Goal: Information Seeking & Learning: Learn about a topic

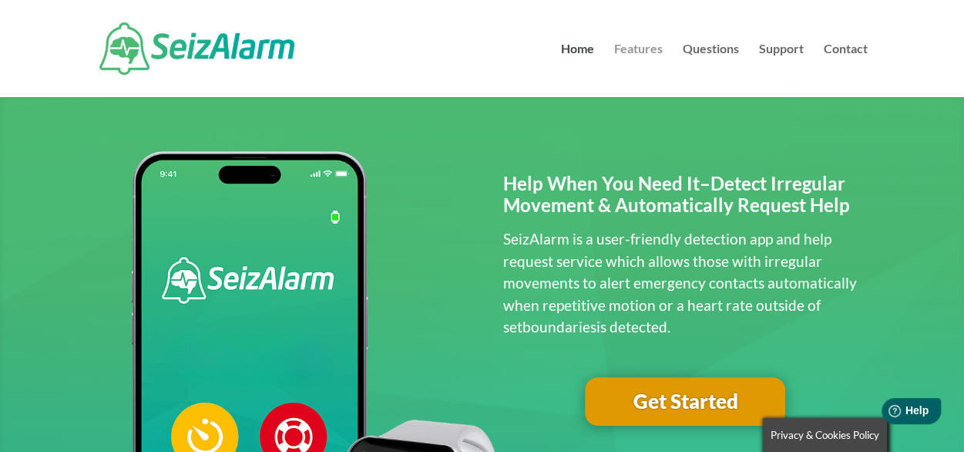
click at [634, 47] on link "Features" at bounding box center [638, 70] width 49 height 54
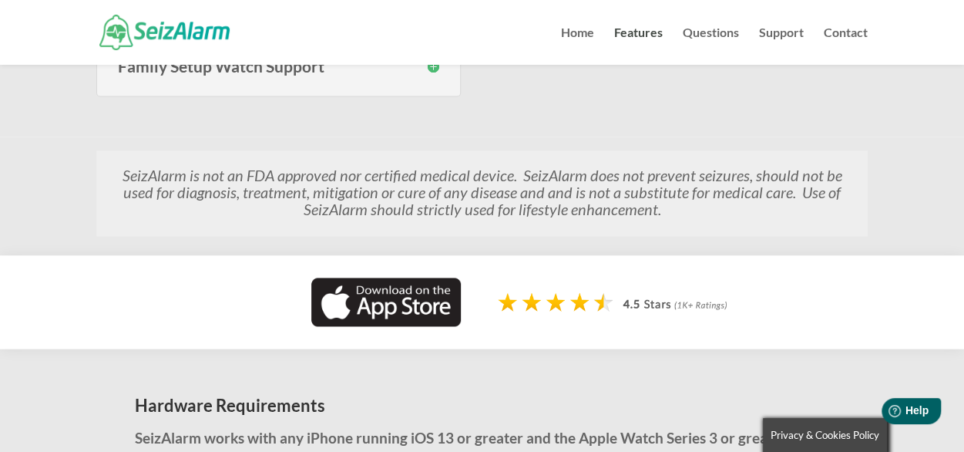
scroll to position [1002, 0]
click at [720, 27] on link "Questions" at bounding box center [711, 46] width 56 height 38
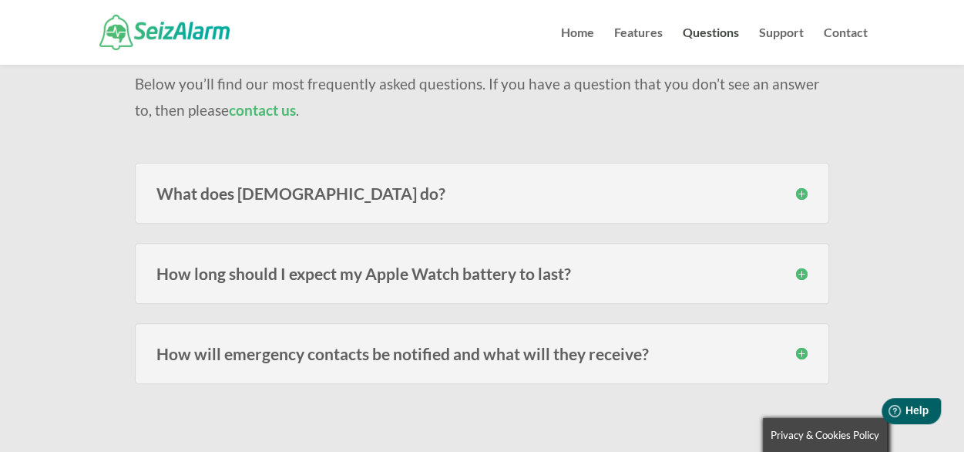
scroll to position [154, 0]
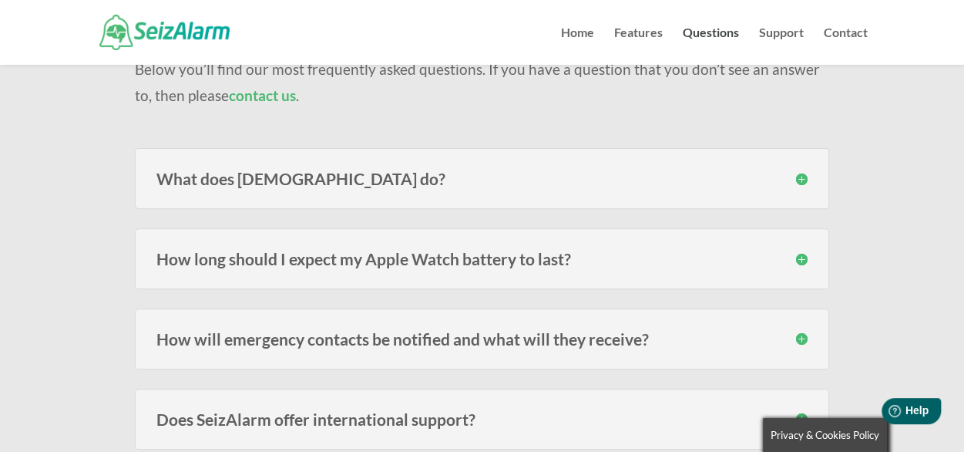
click at [738, 186] on h3 "What does SeizAlarm do?" at bounding box center [481, 178] width 651 height 16
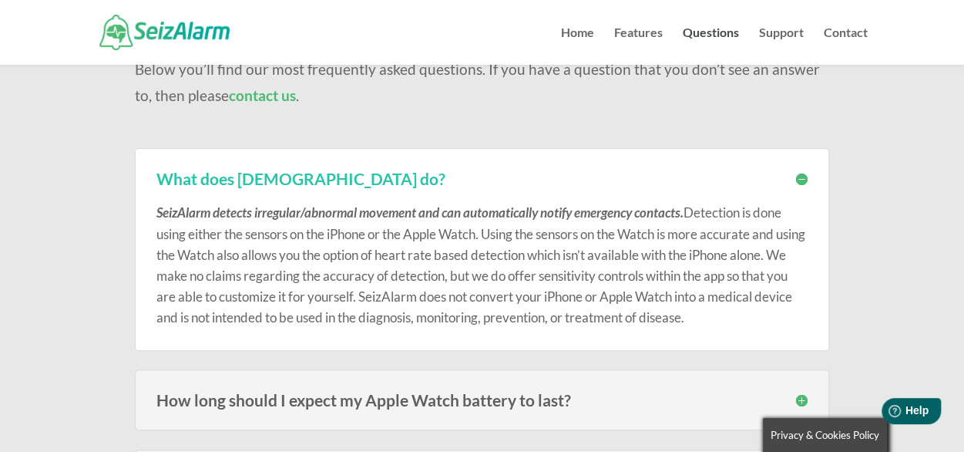
drag, startPoint x: 792, startPoint y: 321, endPoint x: 148, endPoint y: 209, distance: 654.0
click at [148, 209] on div "What does SeizAlarm do? SeizAlarm detects irregular/abnormal movement and can a…" at bounding box center [482, 249] width 694 height 202
copy p "SeizAlarm detects irregular/abnormal movement and can automatically notify emer…"
click at [173, 24] on img at bounding box center [164, 32] width 130 height 35
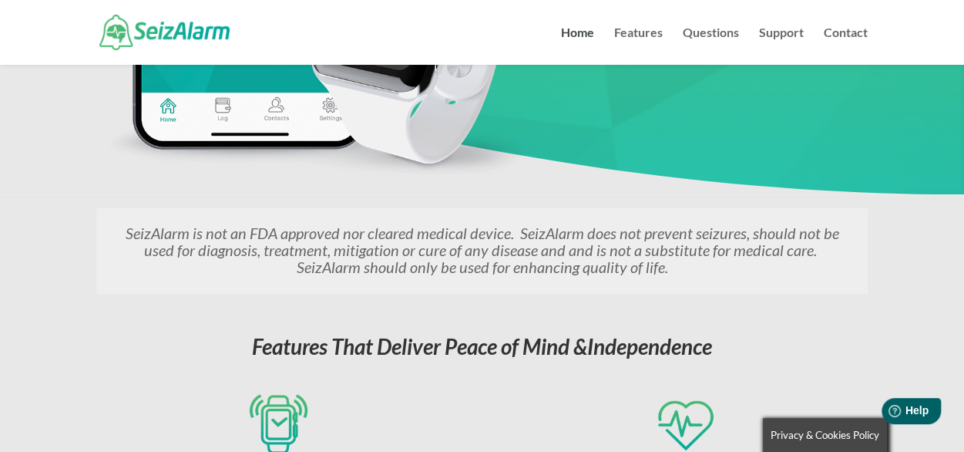
scroll to position [1002, 0]
